Goal: Task Accomplishment & Management: Use online tool/utility

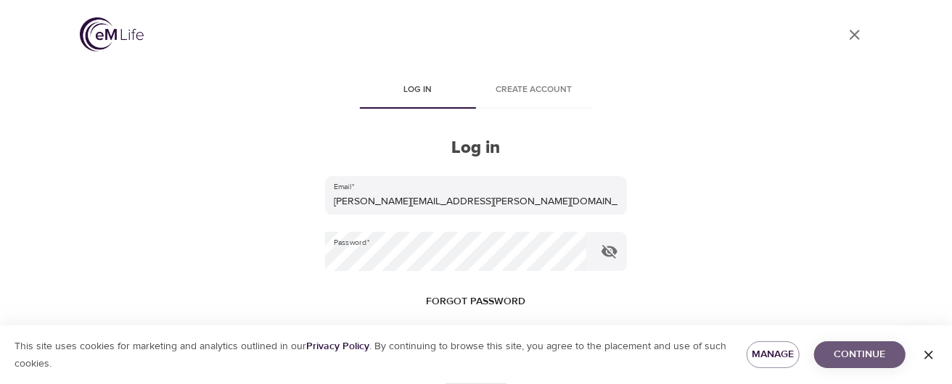
drag, startPoint x: 865, startPoint y: 360, endPoint x: 771, endPoint y: 329, distance: 98.4
click at [864, 360] on span "Continue" at bounding box center [859, 355] width 68 height 18
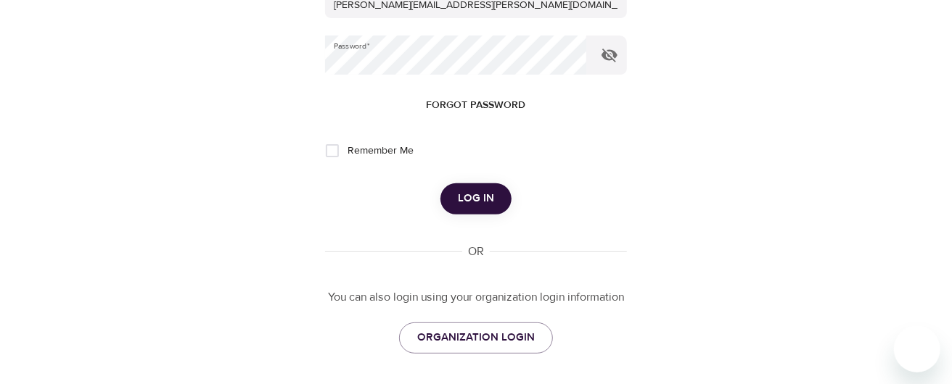
scroll to position [218, 0]
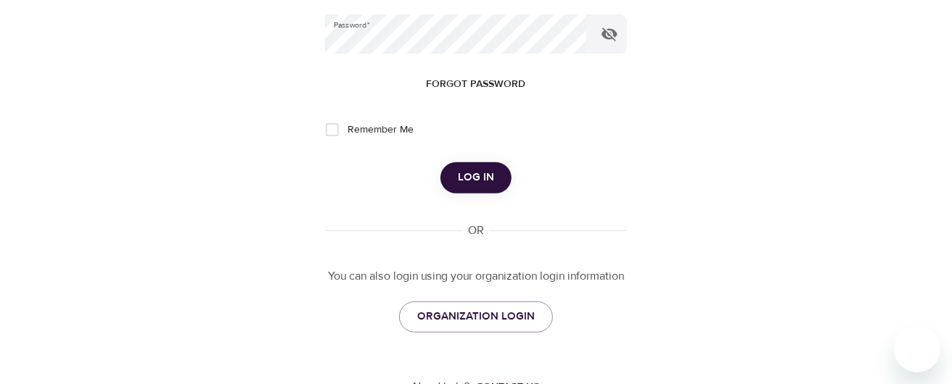
click at [461, 184] on span "Log in" at bounding box center [476, 177] width 36 height 19
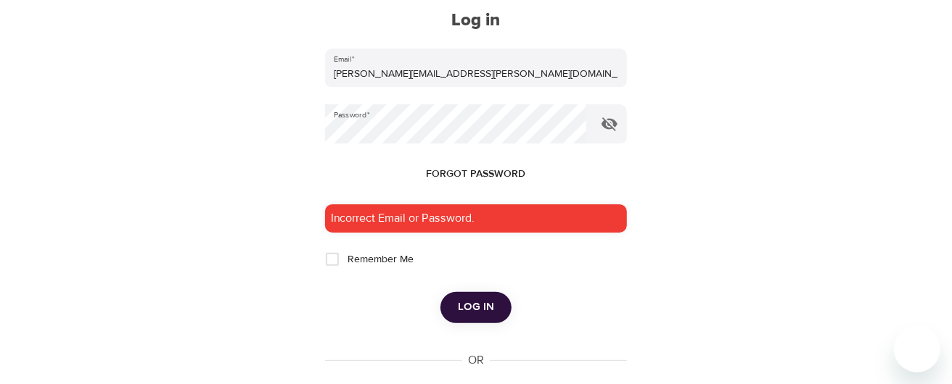
scroll to position [0, 0]
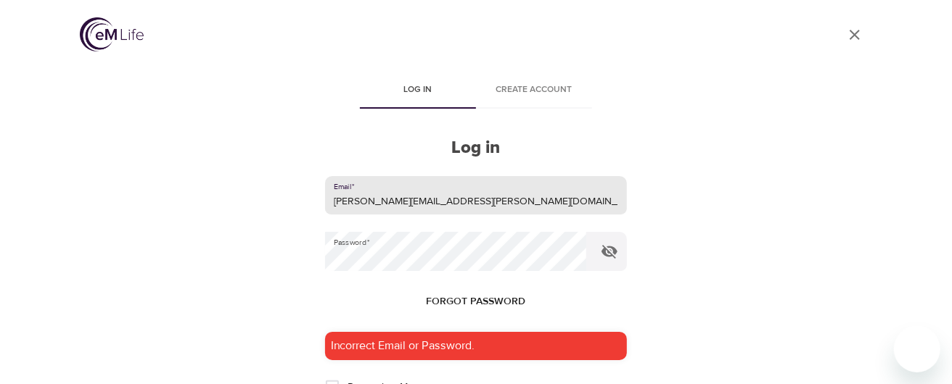
click at [408, 199] on input "[PERSON_NAME][EMAIL_ADDRESS][PERSON_NAME][DOMAIN_NAME]" at bounding box center [476, 195] width 302 height 39
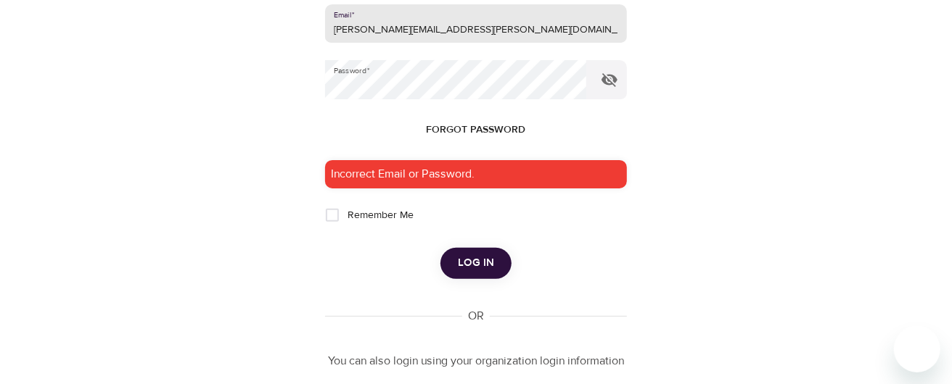
scroll to position [218, 0]
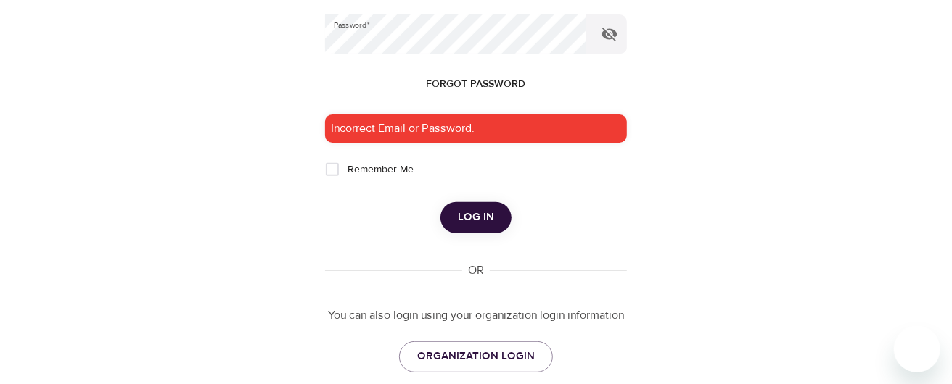
type input "[PERSON_NAME][EMAIL_ADDRESS][PERSON_NAME][DOMAIN_NAME]"
click at [457, 218] on button "Log in" at bounding box center [475, 217] width 71 height 30
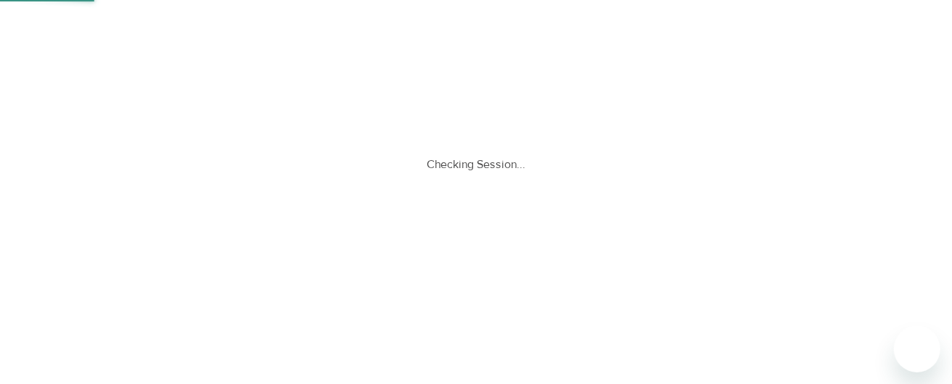
scroll to position [0, 0]
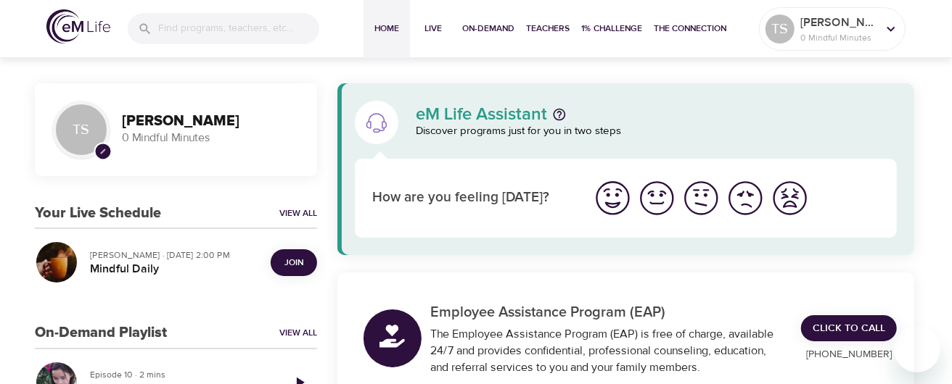
click at [288, 262] on span "Join" at bounding box center [293, 262] width 19 height 15
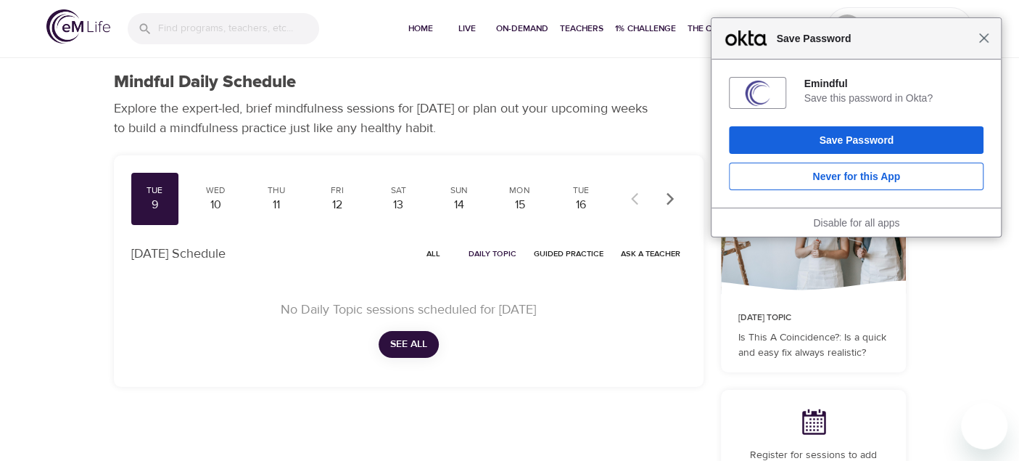
click at [984, 38] on span "Close" at bounding box center [983, 38] width 11 height 11
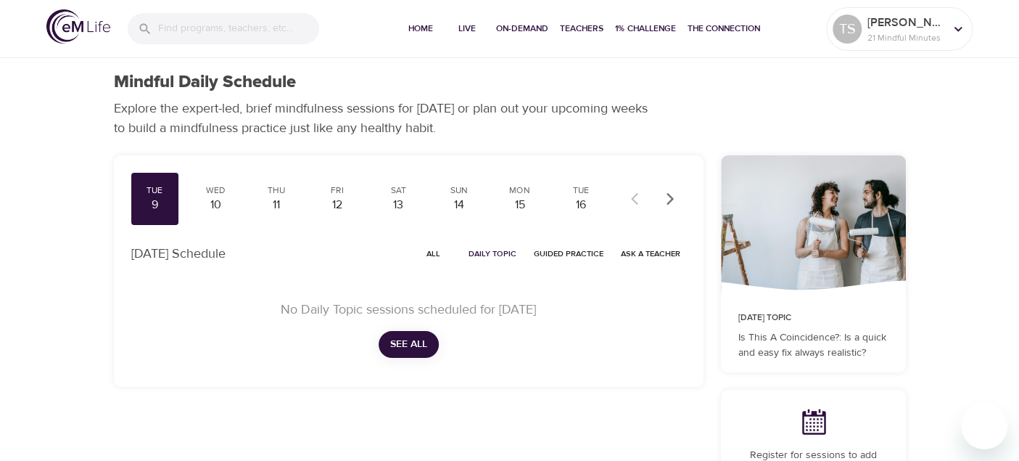
click at [572, 252] on span "Guided Practice" at bounding box center [569, 254] width 70 height 14
